Goal: Task Accomplishment & Management: Manage account settings

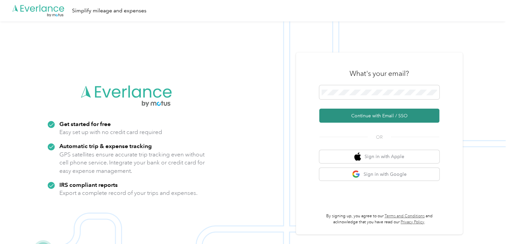
click at [369, 116] on button "Continue with Email / SSO" at bounding box center [379, 115] width 120 height 14
click at [373, 115] on button "Continue with Email / SSO" at bounding box center [379, 115] width 120 height 14
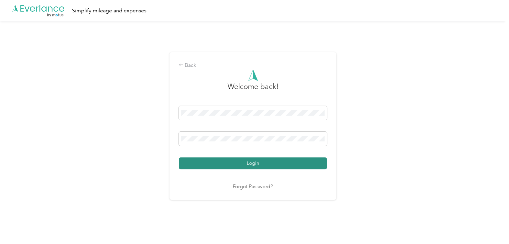
click at [262, 166] on button "Login" at bounding box center [253, 163] width 148 height 12
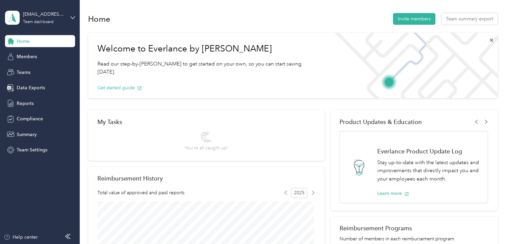
click at [70, 18] on div "[EMAIL_ADDRESS][DOMAIN_NAME] Team dashboard" at bounding box center [40, 17] width 70 height 23
click at [33, 55] on div "Team dashboard" at bounding box center [75, 55] width 131 height 12
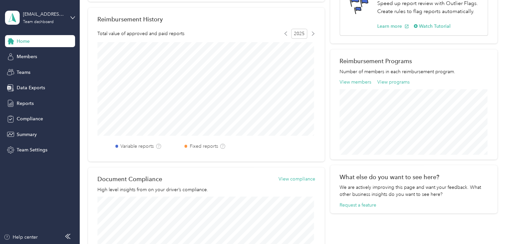
scroll to position [167, 0]
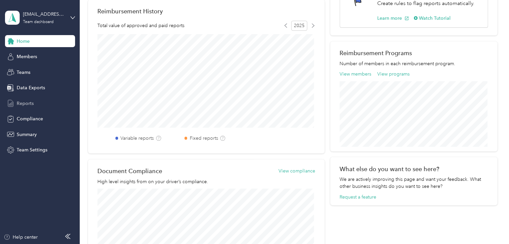
click at [24, 103] on span "Reports" at bounding box center [25, 103] width 17 height 7
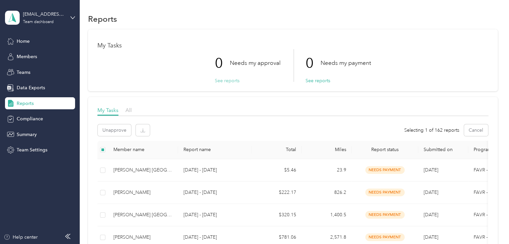
click at [228, 80] on button "See reports" at bounding box center [227, 80] width 25 height 7
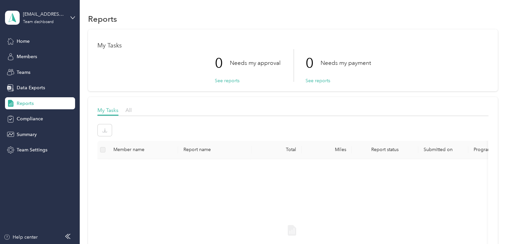
click at [243, 63] on p "Needs my approval" at bounding box center [255, 63] width 51 height 8
click at [33, 135] on span "Summary" at bounding box center [27, 134] width 20 height 7
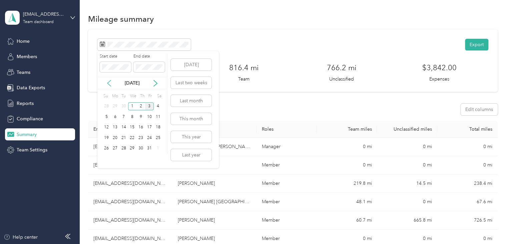
click at [108, 84] on icon at bounding box center [109, 83] width 7 height 7
click at [124, 150] on div "30" at bounding box center [124, 148] width 9 height 8
click at [108, 82] on icon at bounding box center [109, 83] width 7 height 7
click at [107, 83] on icon at bounding box center [108, 83] width 3 height 6
click at [155, 83] on icon at bounding box center [155, 83] width 7 height 7
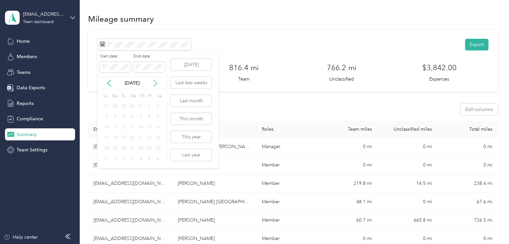
click at [155, 83] on icon at bounding box center [155, 83] width 7 height 7
click at [115, 105] on div "1" at bounding box center [115, 106] width 9 height 8
click at [107, 80] on icon at bounding box center [109, 83] width 7 height 7
click at [156, 82] on icon at bounding box center [155, 83] width 7 height 7
click at [114, 104] on div "1" at bounding box center [115, 106] width 9 height 8
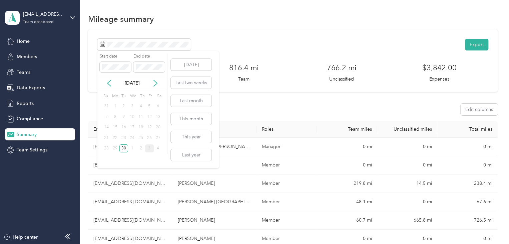
click at [114, 104] on div "1" at bounding box center [115, 106] width 9 height 8
click at [188, 79] on button "Last two weeks" at bounding box center [191, 83] width 41 height 12
click at [107, 80] on icon at bounding box center [109, 83] width 7 height 7
click at [113, 106] on div "1" at bounding box center [115, 106] width 9 height 8
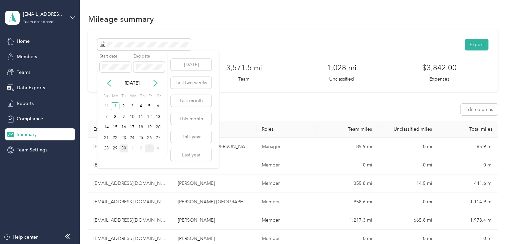
click at [123, 149] on div "30" at bounding box center [124, 148] width 9 height 8
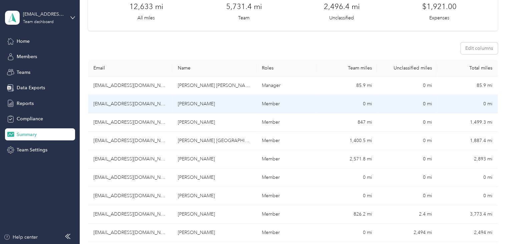
scroll to position [67, 0]
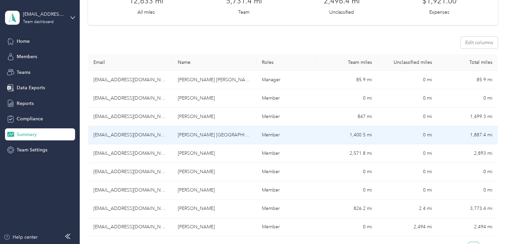
click at [171, 139] on td "[EMAIL_ADDRESS][DOMAIN_NAME]" at bounding box center [130, 135] width 84 height 18
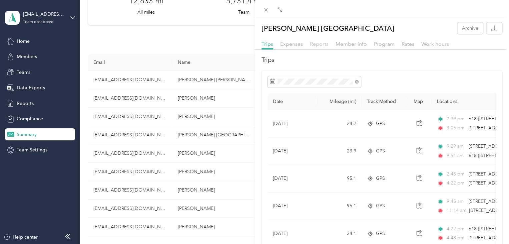
click at [316, 45] on span "Reports" at bounding box center [319, 44] width 19 height 6
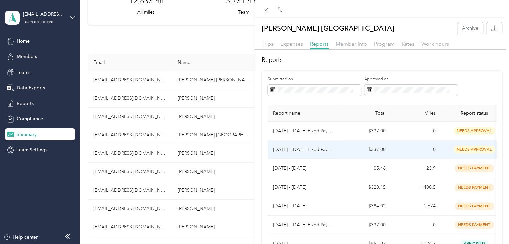
click at [294, 151] on p "[DATE] - [DATE] Fixed Payment" at bounding box center [304, 149] width 63 height 7
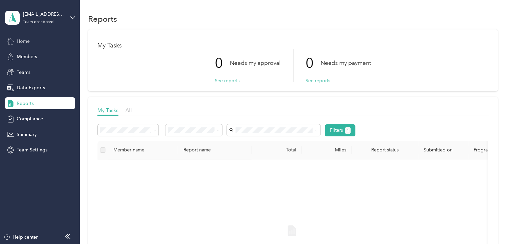
click at [24, 43] on span "Home" at bounding box center [23, 41] width 13 height 7
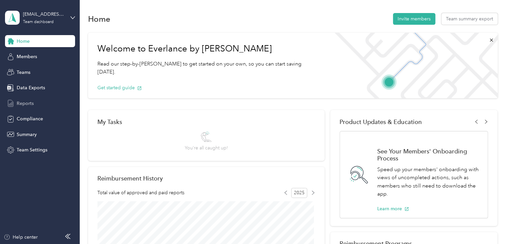
click at [25, 104] on span "Reports" at bounding box center [25, 103] width 17 height 7
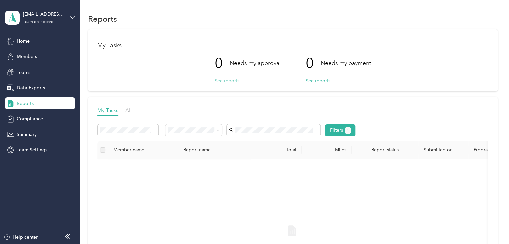
click at [233, 78] on button "See reports" at bounding box center [227, 80] width 25 height 7
click at [224, 81] on button "See reports" at bounding box center [227, 80] width 25 height 7
click at [36, 54] on span "Members" at bounding box center [27, 56] width 20 height 7
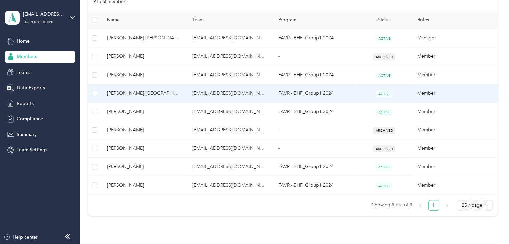
scroll to position [149, 0]
click at [166, 95] on span "[PERSON_NAME] [GEOGRAPHIC_DATA]" at bounding box center [144, 93] width 75 height 7
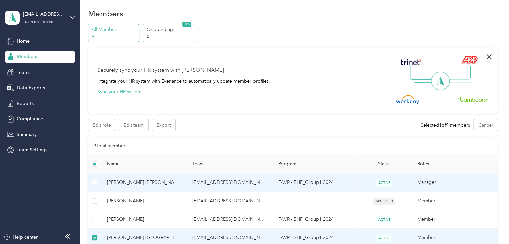
scroll to position [0, 0]
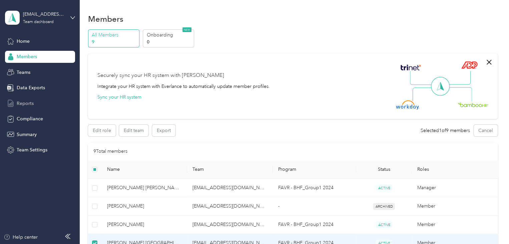
click at [26, 101] on span "Reports" at bounding box center [25, 103] width 17 height 7
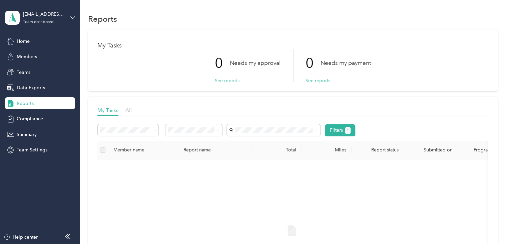
click at [182, 157] on div "Needs my approval" at bounding box center [190, 157] width 41 height 14
click at [218, 131] on icon at bounding box center [218, 130] width 3 height 3
click at [188, 185] on li "Approved by me" at bounding box center [194, 184] width 57 height 12
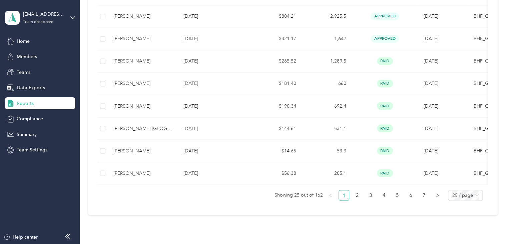
scroll to position [578, 0]
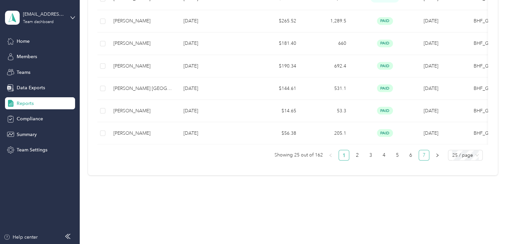
click at [424, 156] on link "7" at bounding box center [424, 155] width 10 height 10
